Goal: Information Seeking & Learning: Learn about a topic

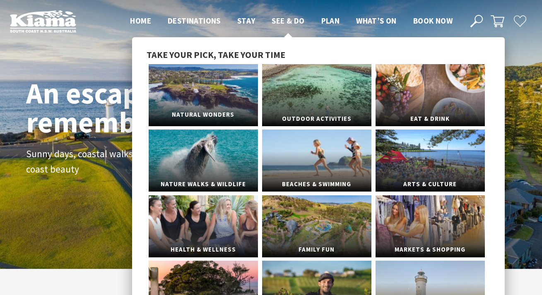
click at [222, 97] on link "Natural Wonders" at bounding box center [203, 95] width 109 height 62
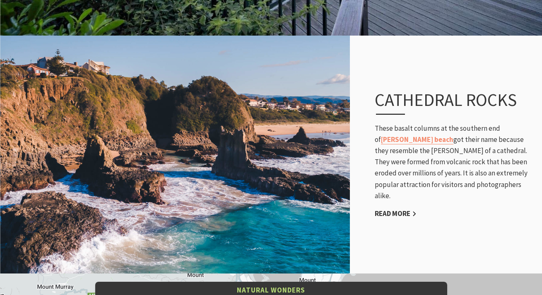
scroll to position [1365, 0]
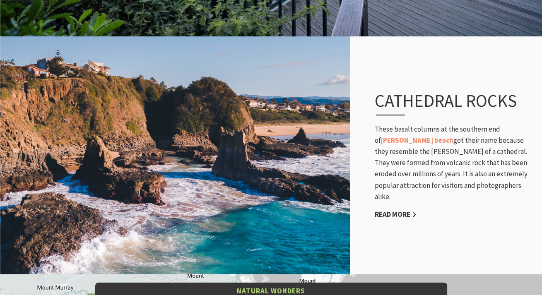
click at [392, 210] on link "Read More" at bounding box center [395, 215] width 42 height 10
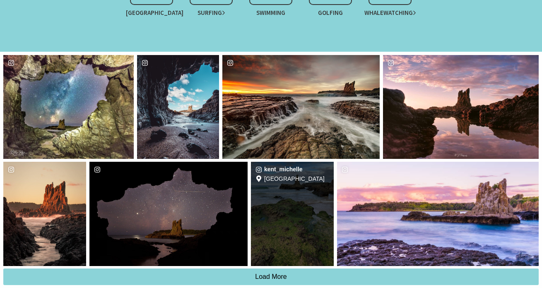
scroll to position [678, 0]
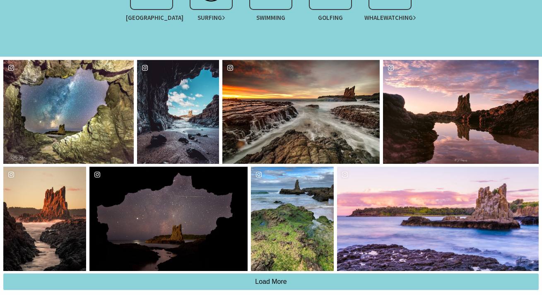
click at [120, 1] on div "Kiama Coast Walk Surfing Swimming Golfing Whale Watching" at bounding box center [271, 0] width 414 height 67
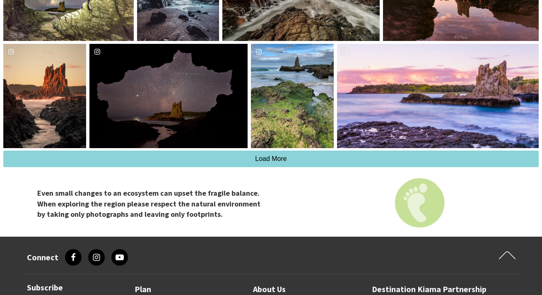
scroll to position [897, 0]
